Goal: Task Accomplishment & Management: Manage account settings

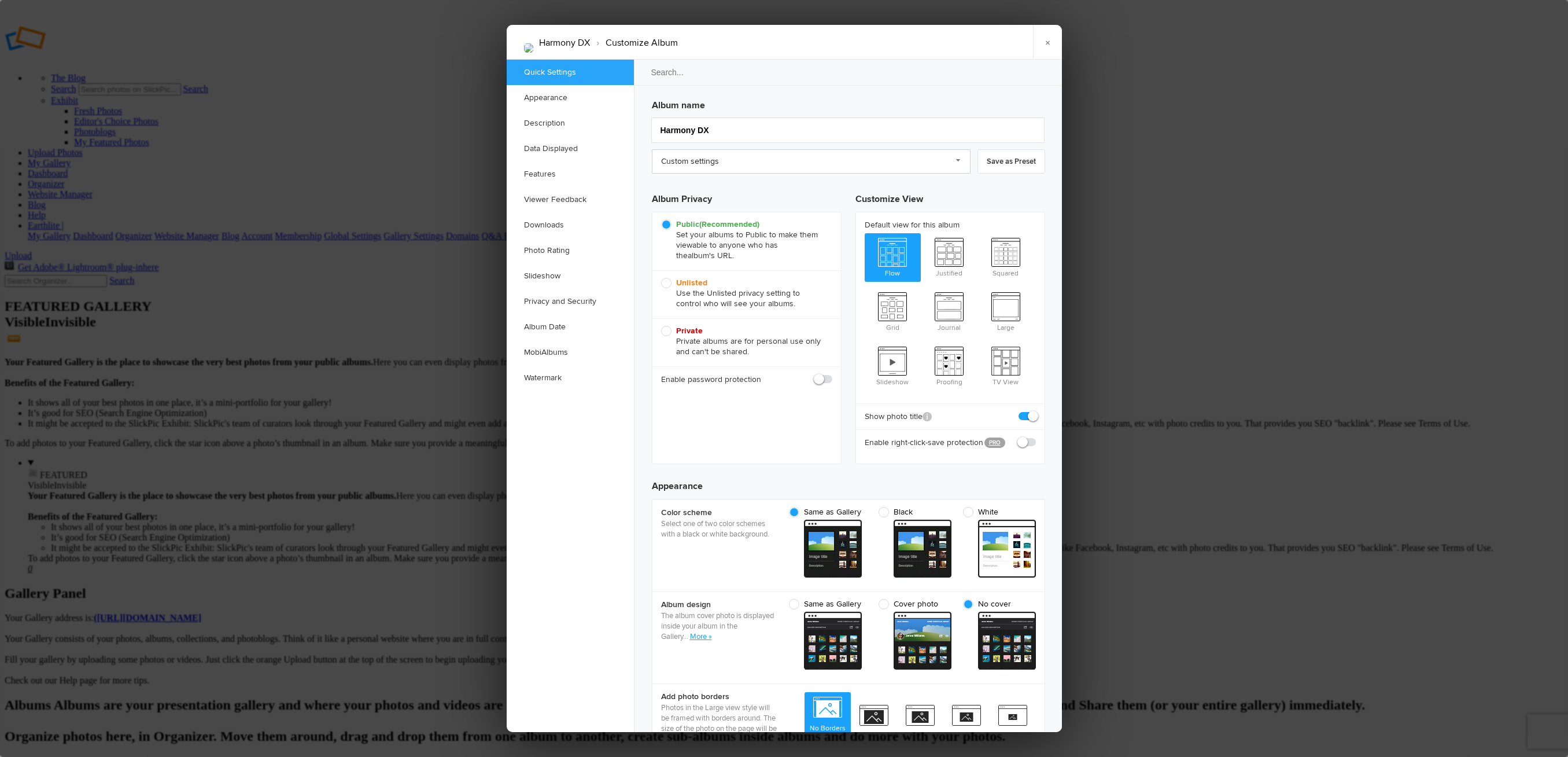
click at [788, 161] on link "Custom settings" at bounding box center [811, 161] width 319 height 24
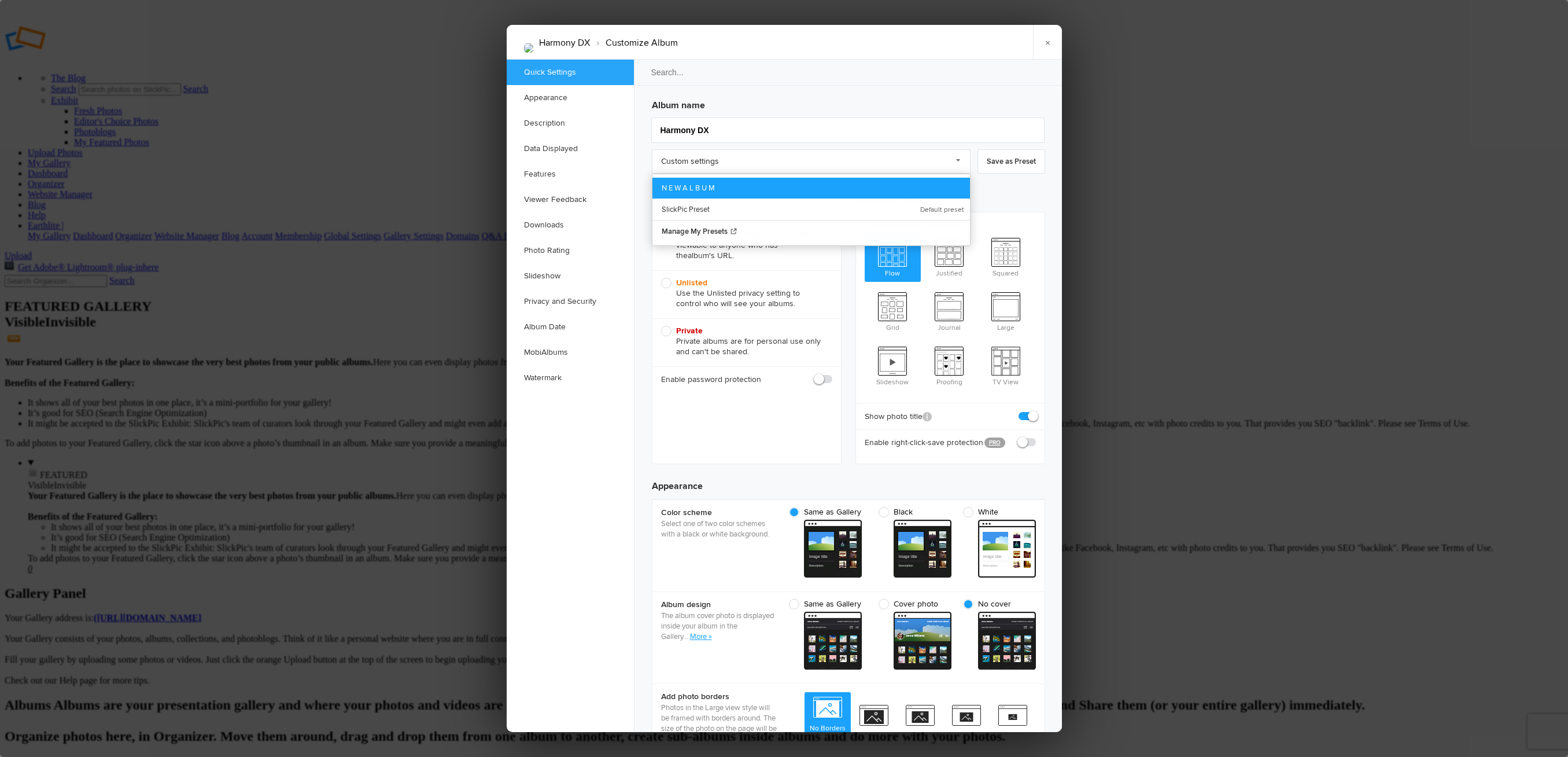
drag, startPoint x: 741, startPoint y: 189, endPoint x: 751, endPoint y: 186, distance: 10.4
click at [741, 189] on link "N E W A L B U M" at bounding box center [811, 188] width 317 height 21
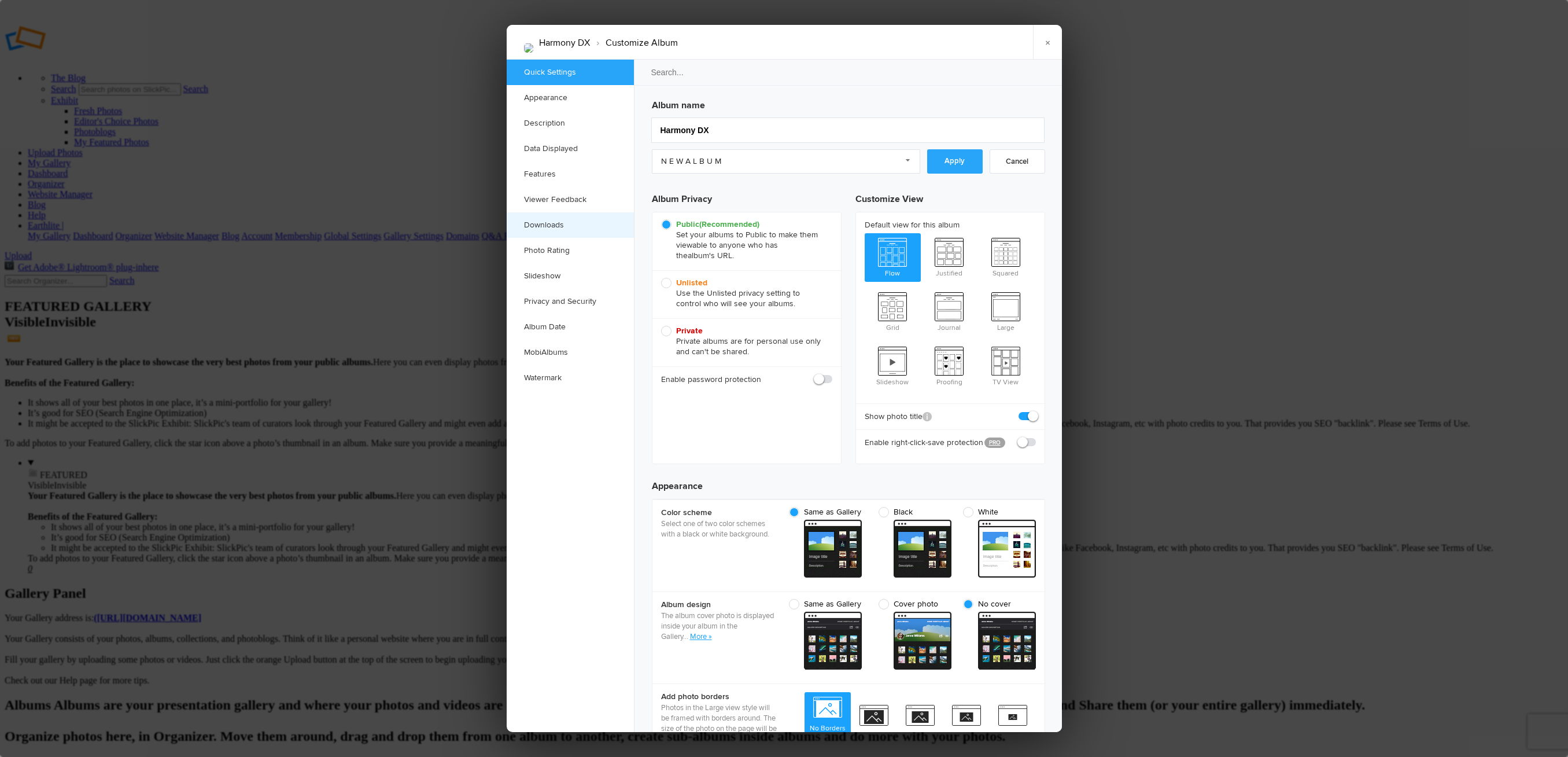
click at [580, 222] on link "Downloads" at bounding box center [570, 225] width 127 height 25
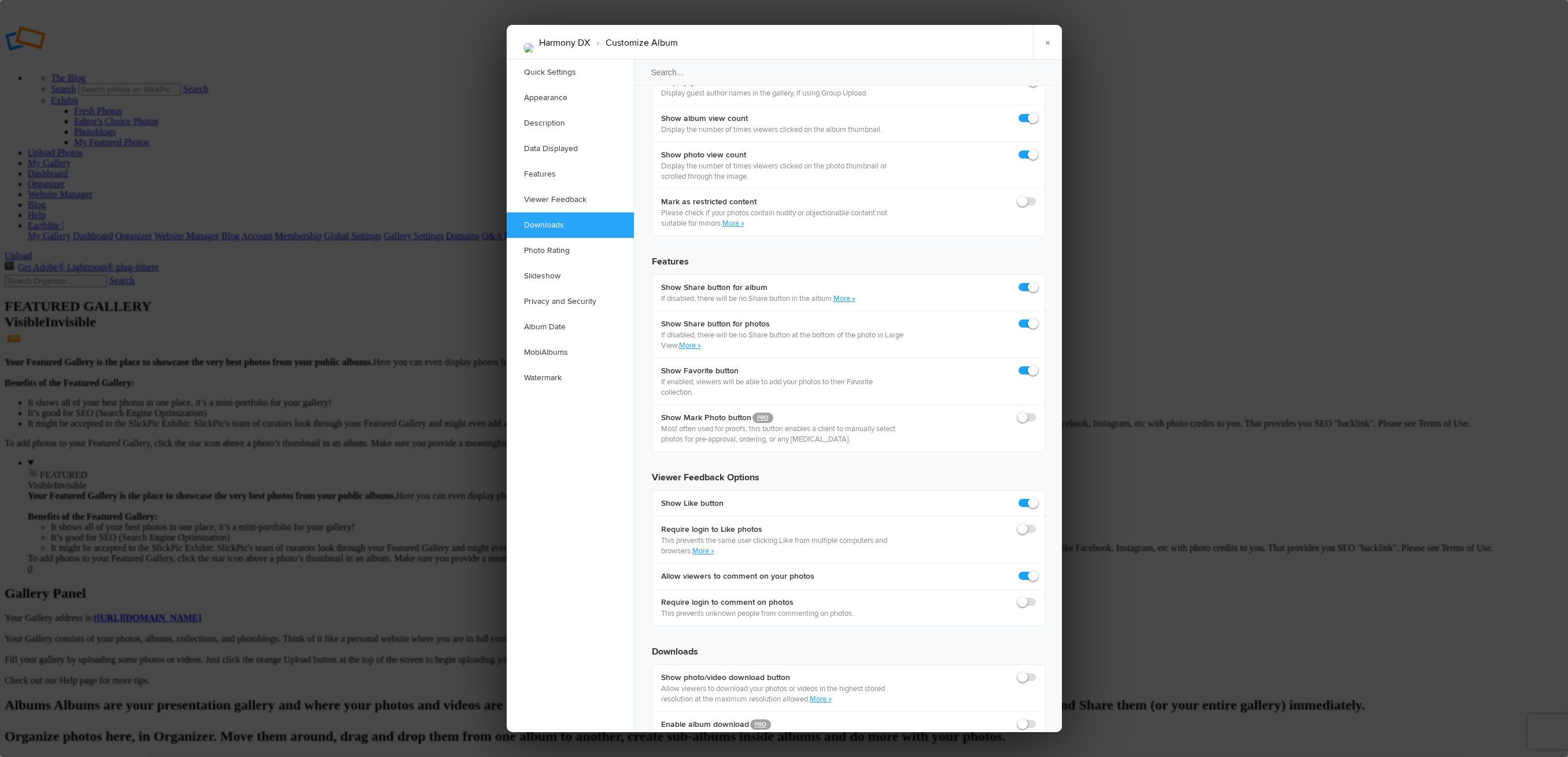
scroll to position [1794, 0]
click at [1036, 671] on span at bounding box center [1036, 671] width 0 height 0
click at [1035, 671] on input "checkbox" at bounding box center [1035, 671] width 1 height 1
checkbox input "true"
click at [1022, 718] on label at bounding box center [1027, 723] width 17 height 10
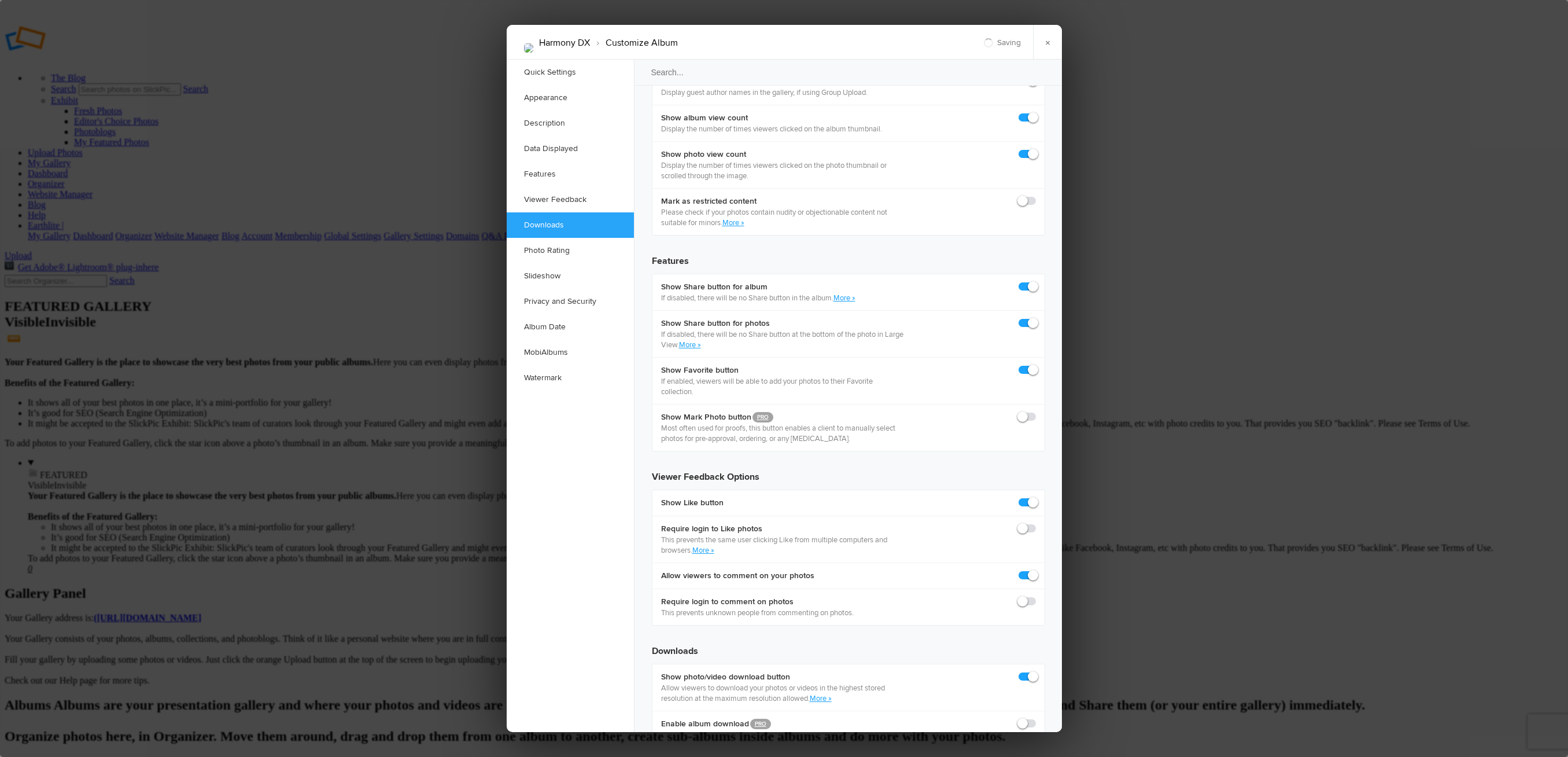
click at [1035, 718] on input "checkbox" at bounding box center [1035, 718] width 1 height 1
checkbox input "true"
click at [1199, 506] on div at bounding box center [784, 378] width 1568 height 757
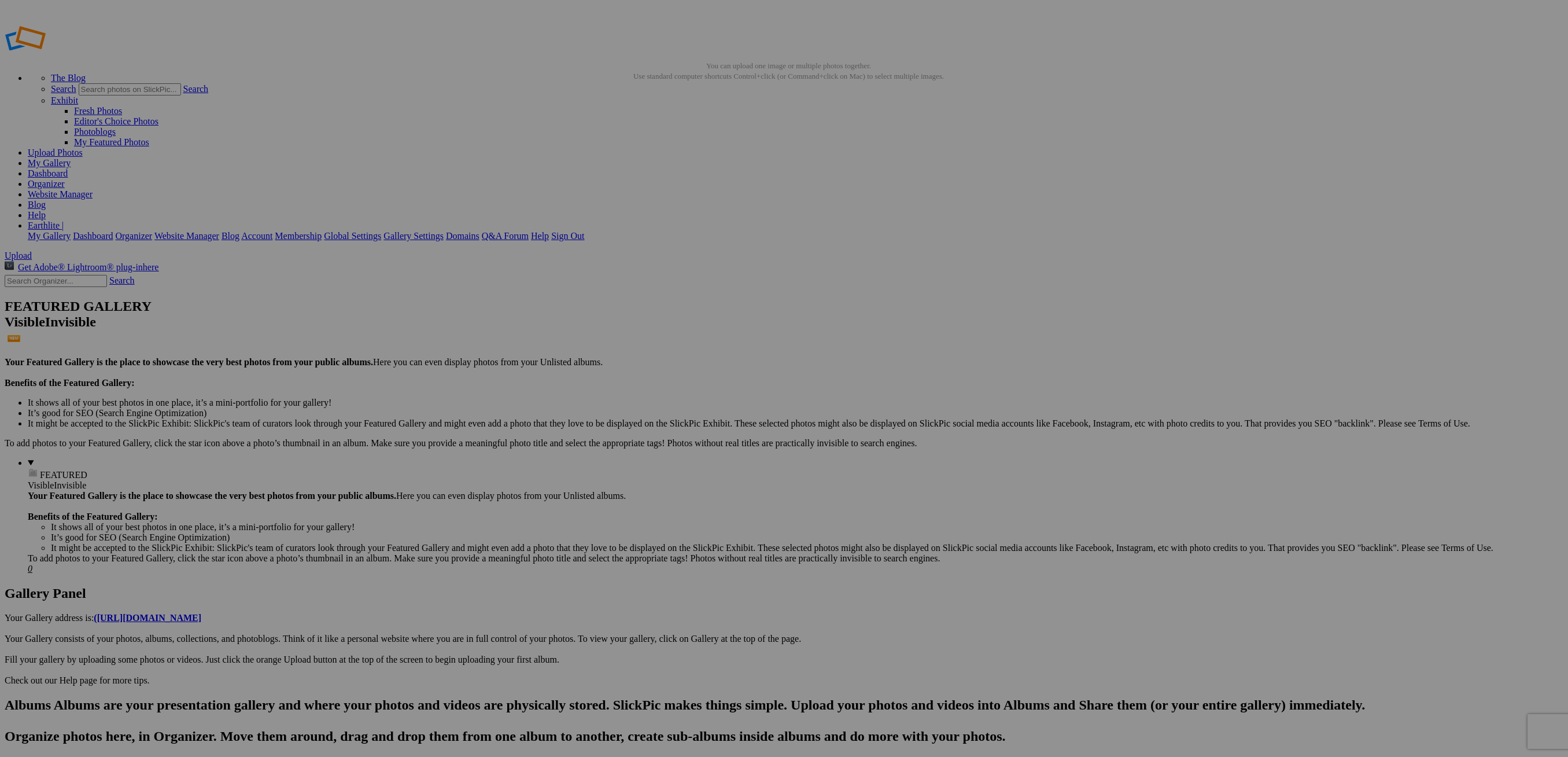
type input "Stationary Tables"
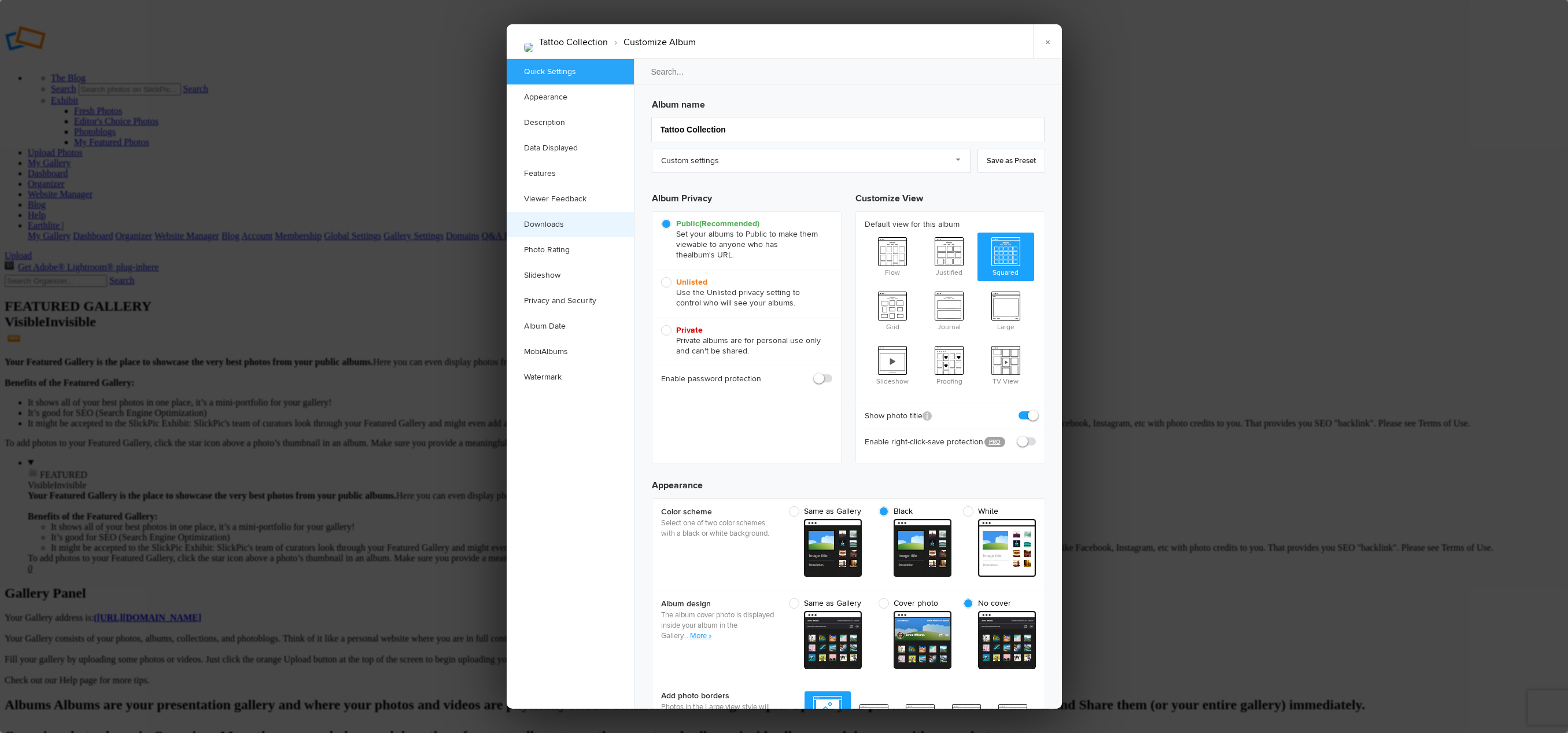
click at [578, 226] on link "Downloads" at bounding box center [570, 224] width 127 height 25
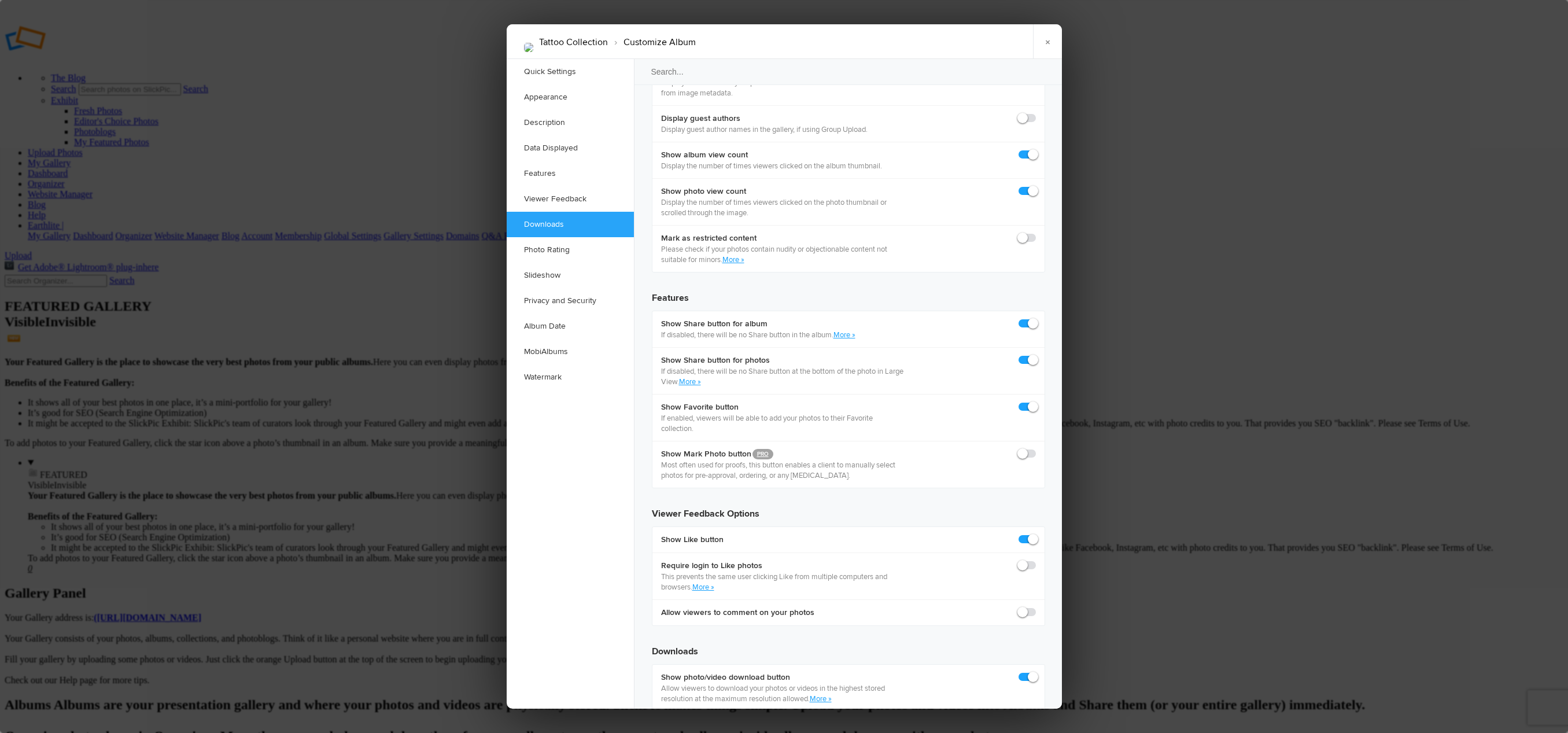
scroll to position [1756, 0]
click at [1148, 246] on div at bounding box center [784, 366] width 1568 height 733
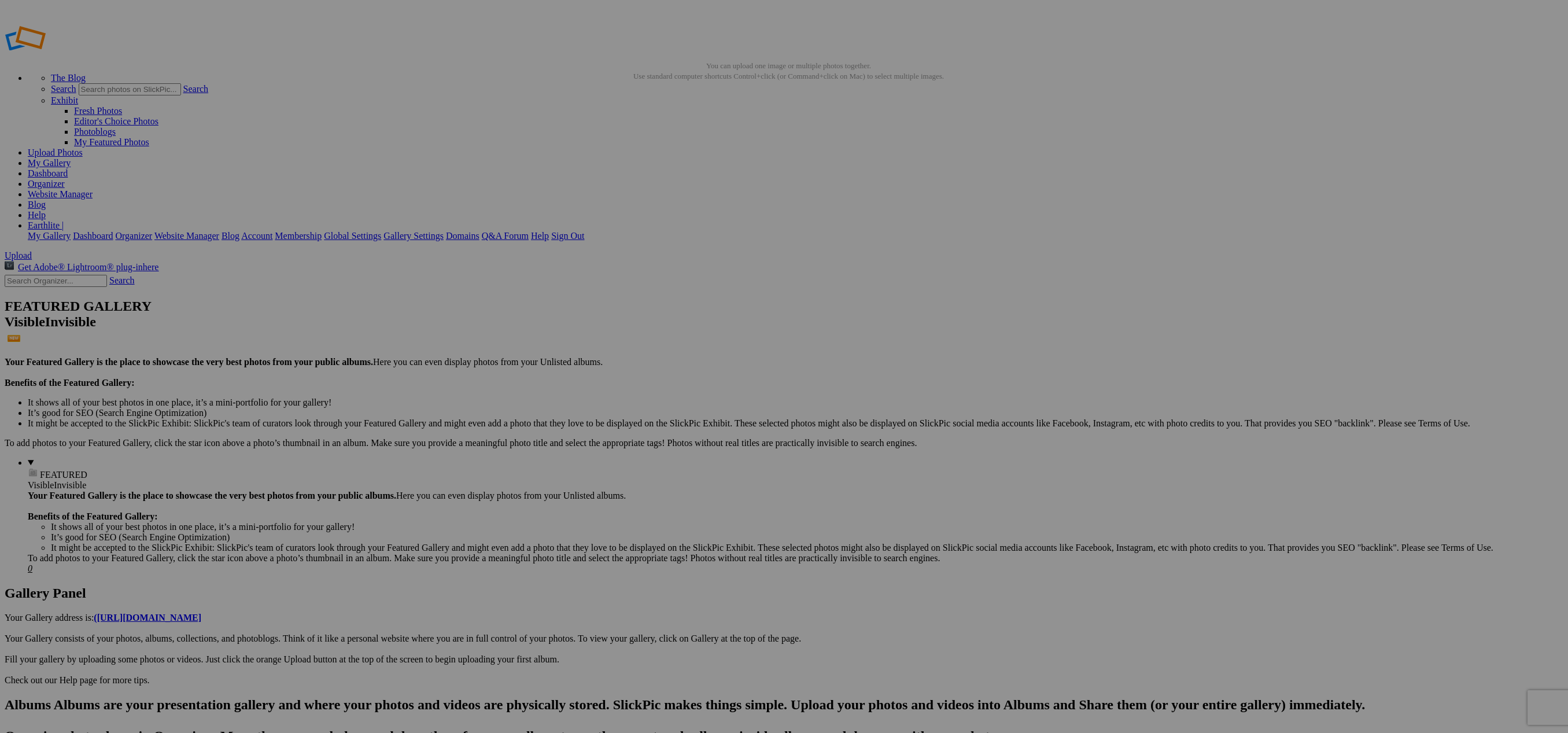
type input "Hydra™ Lift"
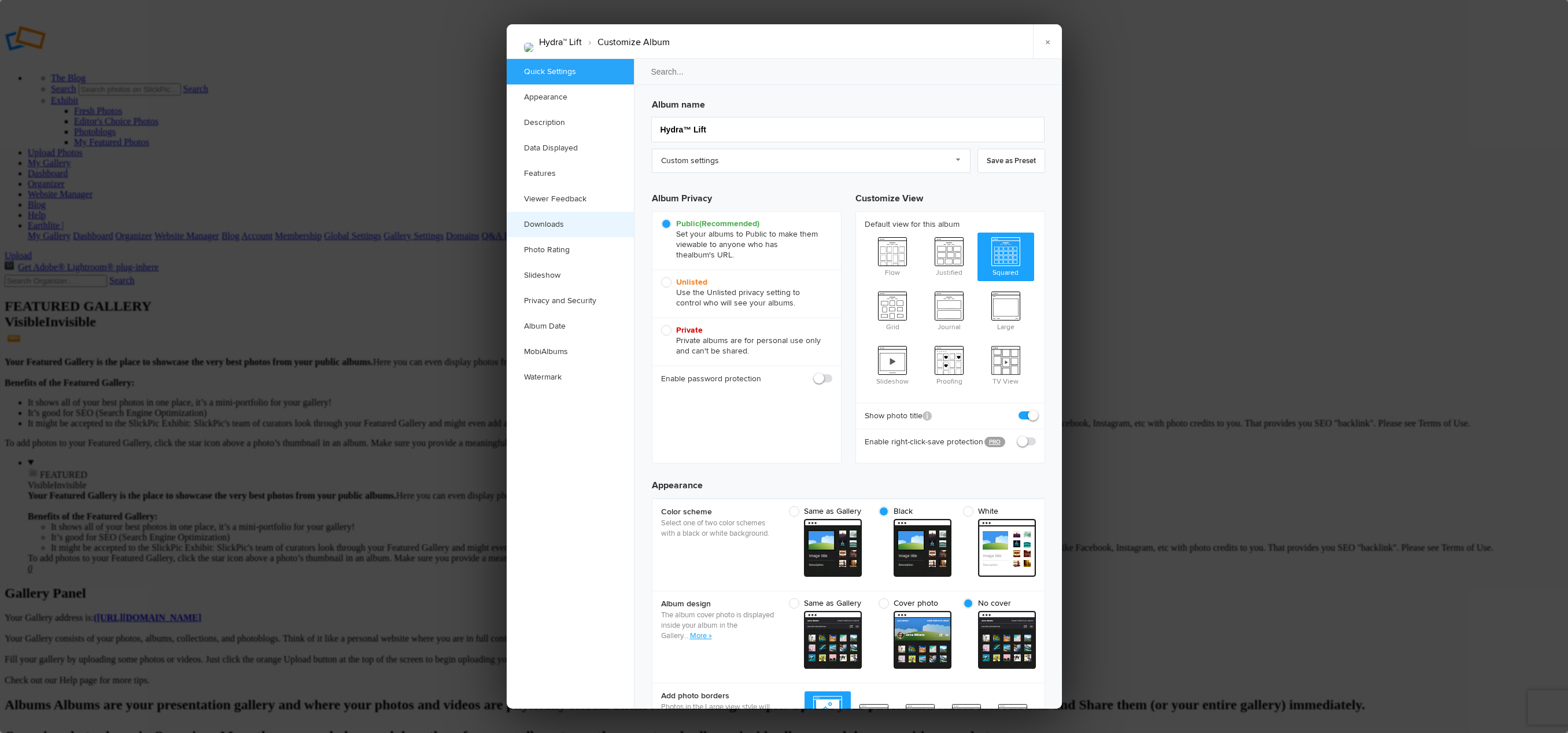
click at [562, 224] on link "Downloads" at bounding box center [570, 224] width 127 height 25
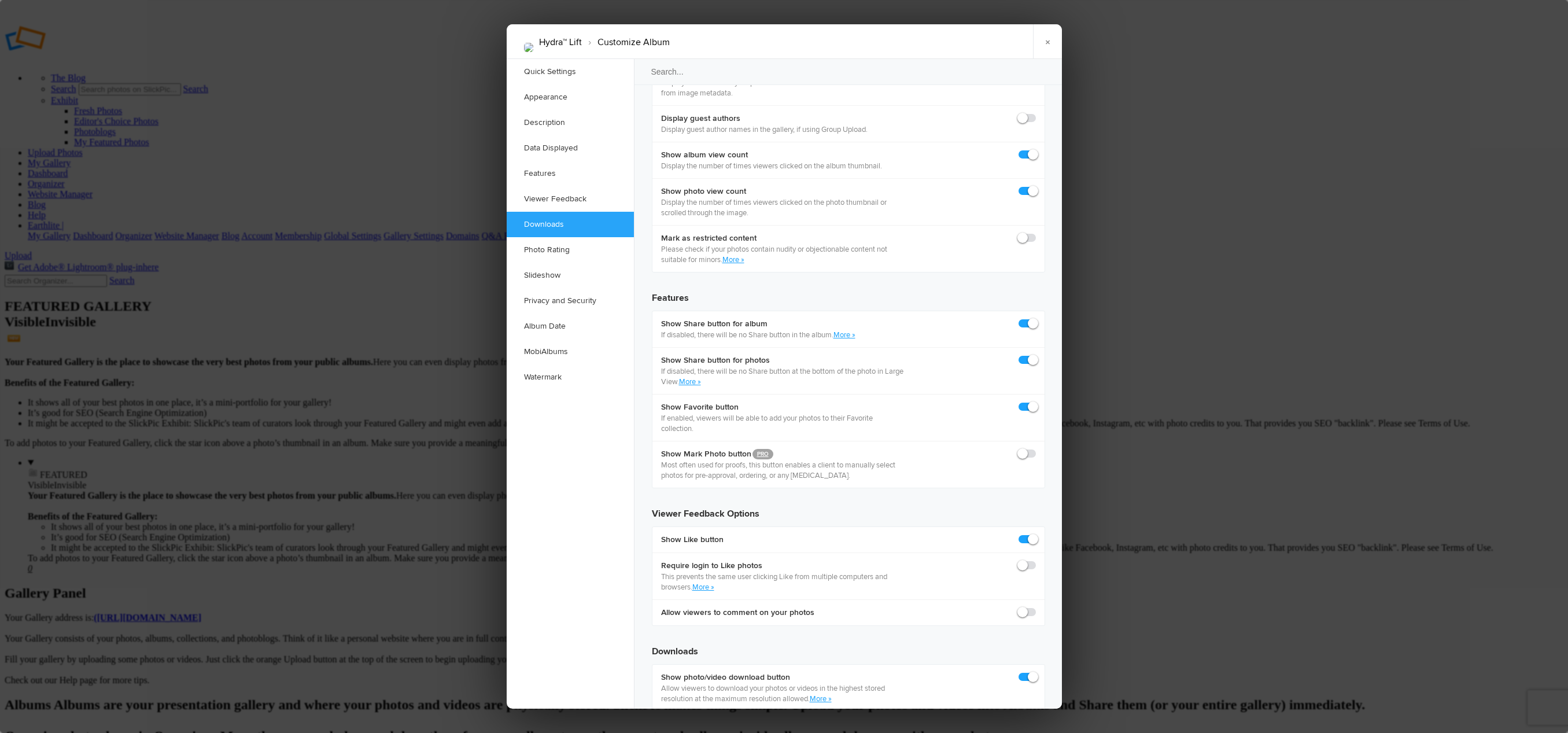
scroll to position [1756, 0]
click at [1127, 578] on div at bounding box center [784, 366] width 1568 height 733
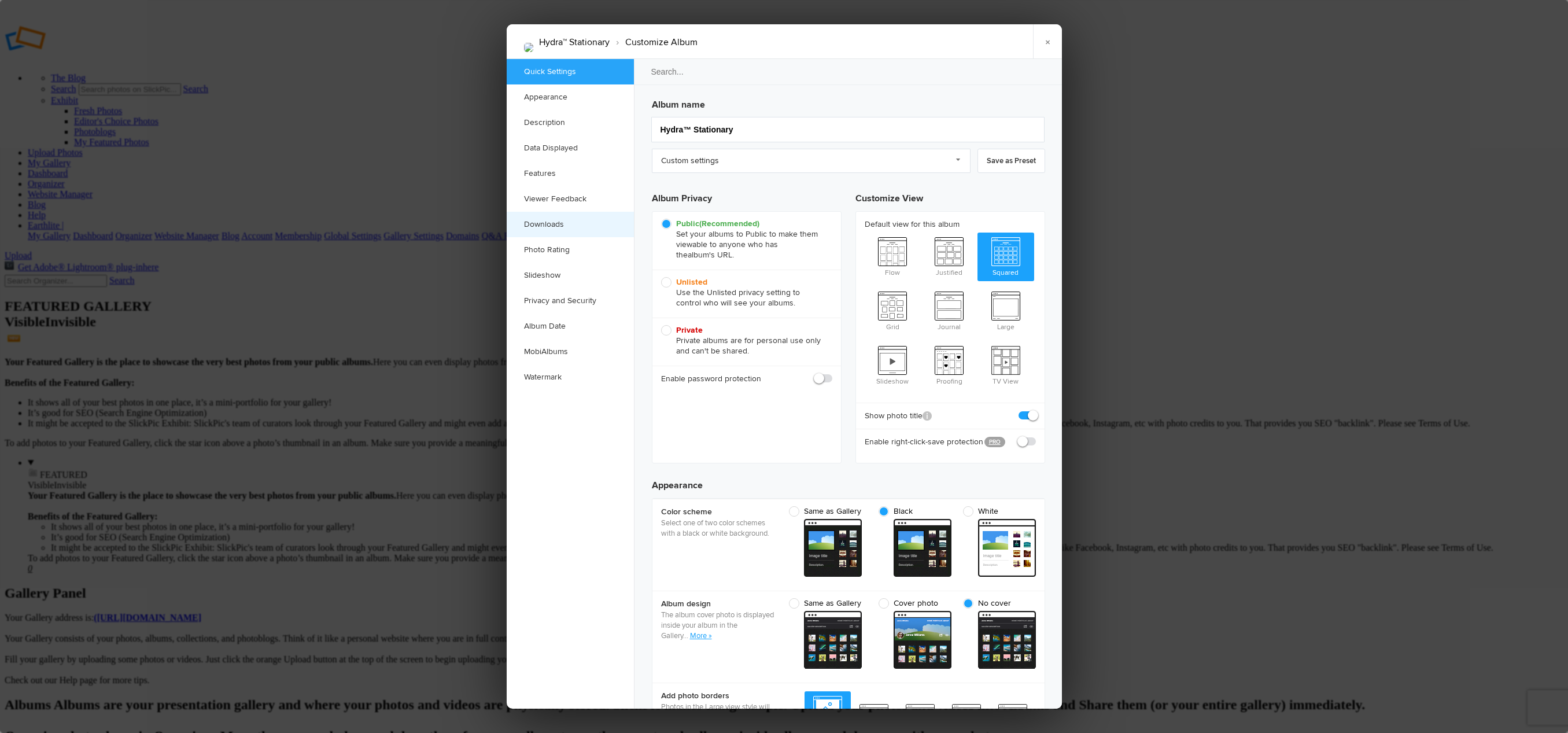
click at [562, 223] on link "Downloads" at bounding box center [570, 224] width 127 height 25
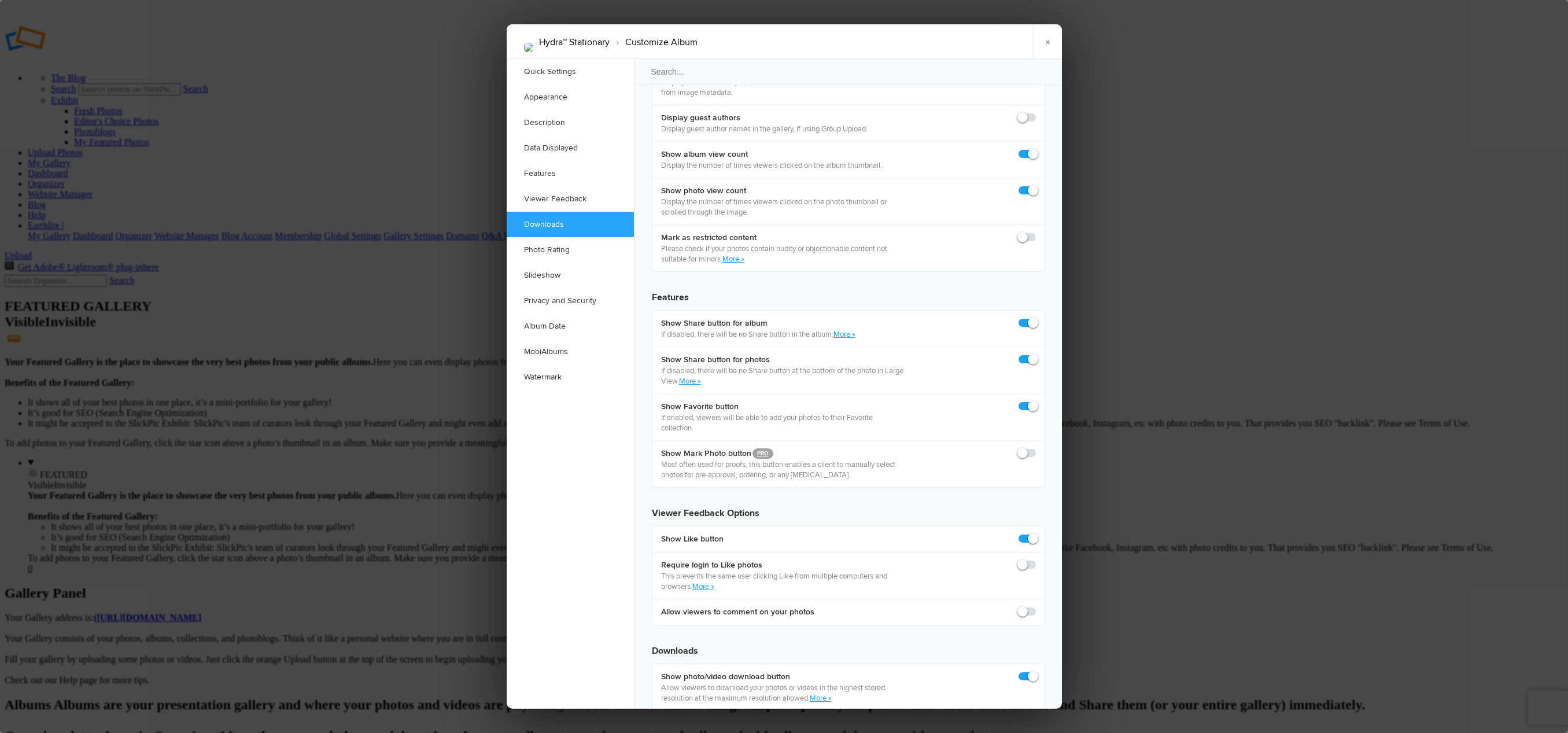
scroll to position [1756, 0]
click at [1256, 327] on div at bounding box center [784, 366] width 1568 height 733
